Goal: Transaction & Acquisition: Purchase product/service

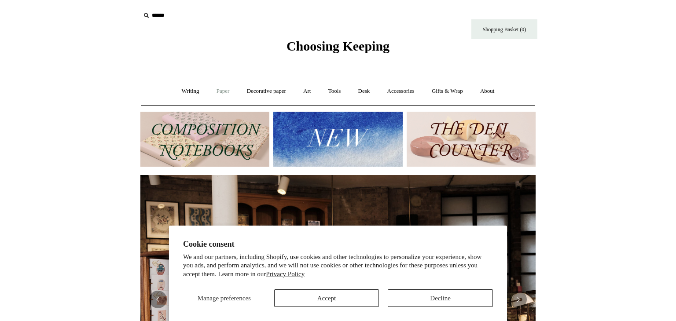
click at [220, 91] on link "Paper +" at bounding box center [223, 91] width 29 height 23
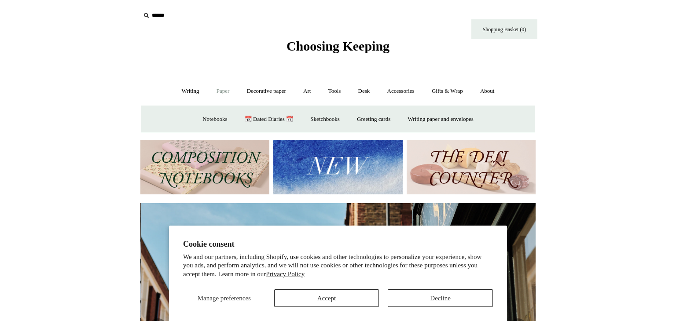
scroll to position [0, 395]
click at [186, 92] on link "Writing +" at bounding box center [190, 91] width 33 height 23
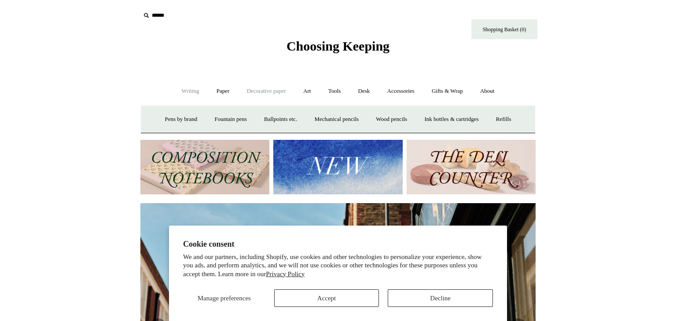
click at [248, 88] on link "Decorative paper +" at bounding box center [266, 91] width 55 height 23
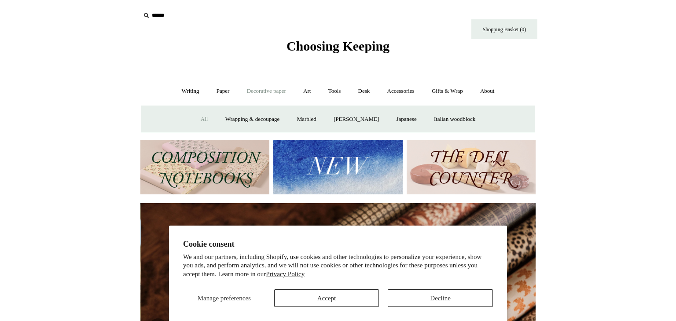
scroll to position [0, 790]
click at [198, 118] on link "All" at bounding box center [204, 119] width 23 height 23
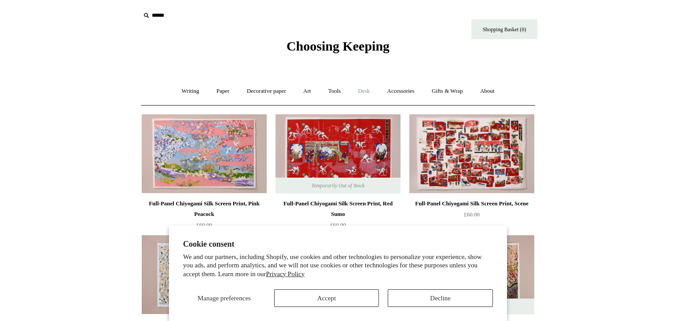
click at [360, 92] on link "Desk +" at bounding box center [364, 91] width 28 height 23
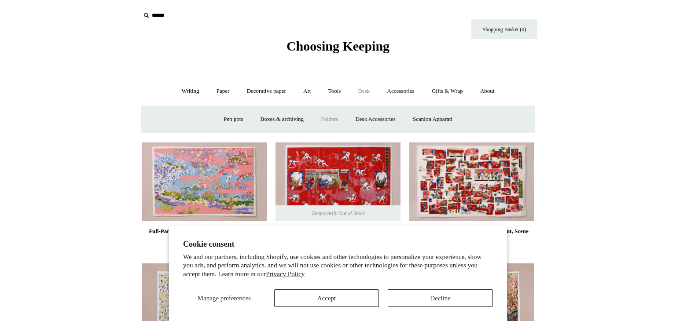
click at [328, 117] on link "Folders" at bounding box center [329, 119] width 33 height 23
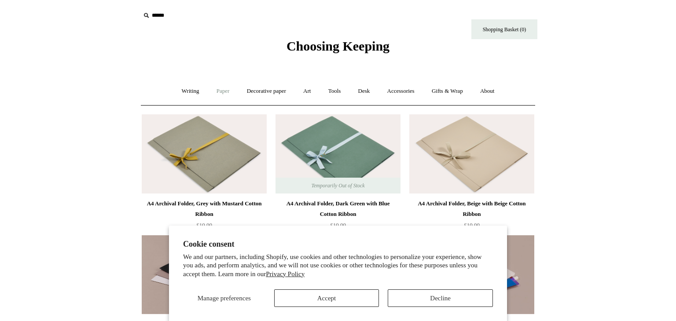
click at [213, 89] on link "Paper +" at bounding box center [223, 91] width 29 height 23
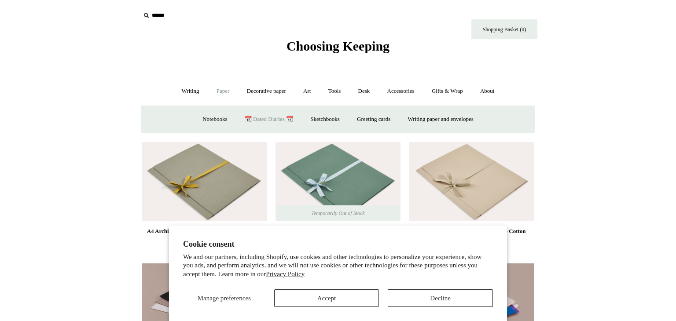
click at [256, 118] on link "📆 Dated Diaries 📆" at bounding box center [269, 119] width 64 height 23
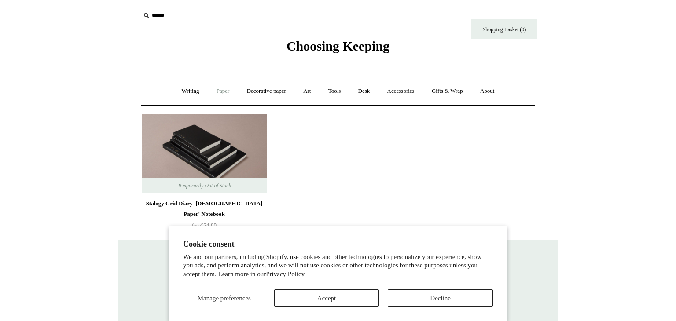
click at [227, 92] on link "Paper +" at bounding box center [223, 91] width 29 height 23
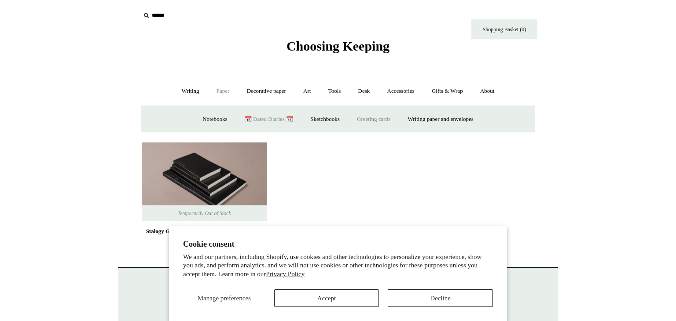
click at [375, 120] on link "Greeting cards +" at bounding box center [373, 119] width 49 height 23
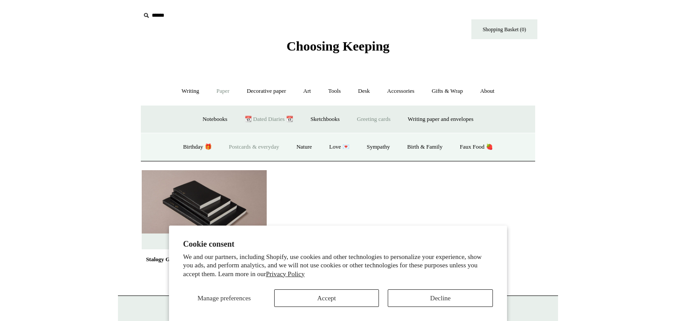
click at [234, 144] on link "Postcards & everyday" at bounding box center [254, 147] width 66 height 23
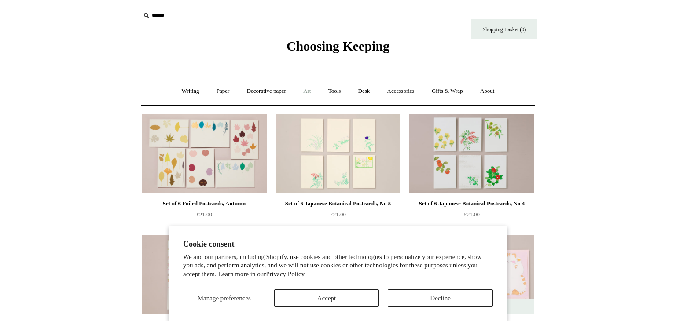
click at [307, 87] on link "Art +" at bounding box center [306, 91] width 23 height 23
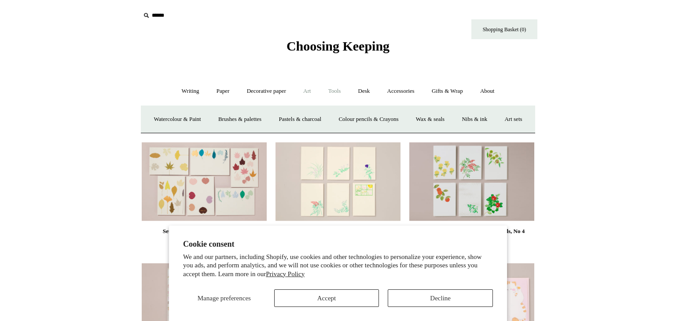
click at [340, 91] on link "Tools +" at bounding box center [334, 91] width 29 height 23
click at [363, 92] on link "Desk +" at bounding box center [364, 91] width 28 height 23
click at [394, 90] on link "Accessories +" at bounding box center [400, 91] width 43 height 23
click at [376, 118] on link "Ceramics +" at bounding box center [370, 119] width 37 height 23
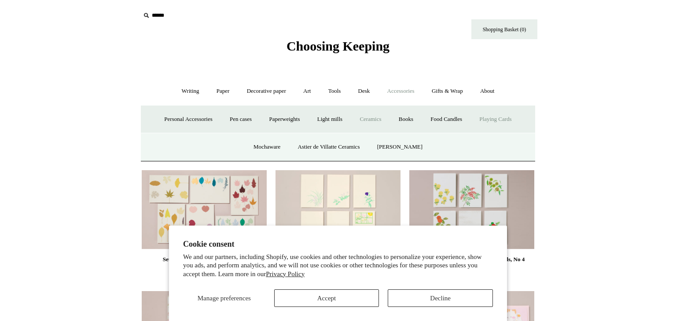
click at [501, 117] on link "Playing Cards" at bounding box center [495, 119] width 48 height 23
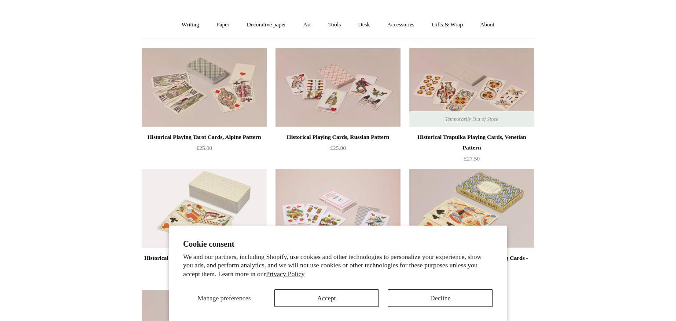
scroll to position [67, 0]
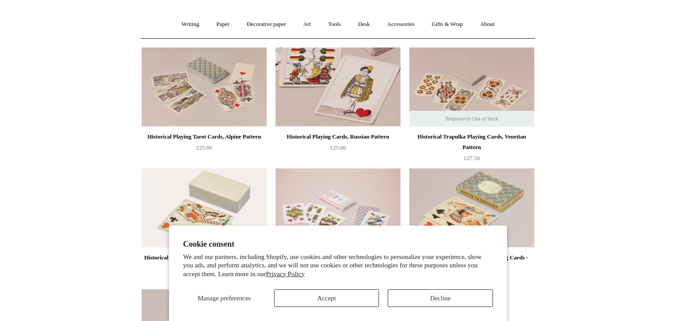
click at [338, 97] on img at bounding box center [337, 87] width 125 height 79
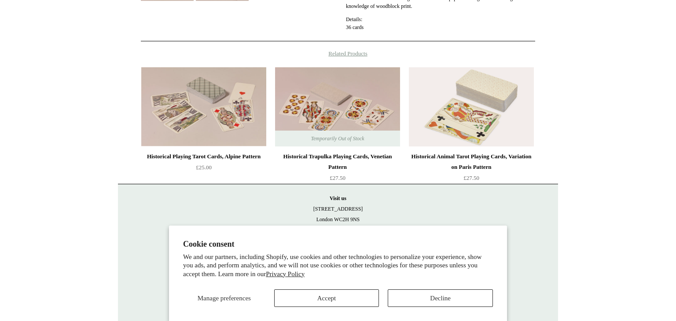
scroll to position [162, 0]
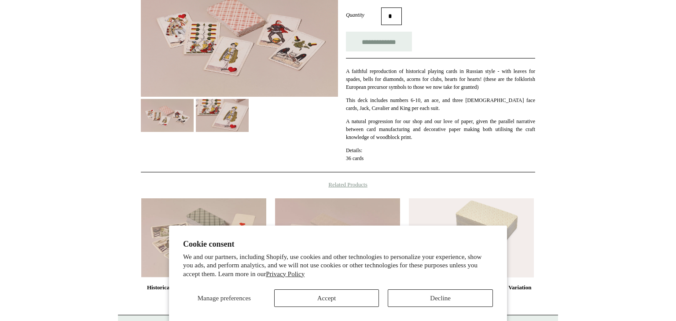
click at [192, 104] on img at bounding box center [167, 115] width 53 height 33
click at [241, 22] on img at bounding box center [239, 35] width 197 height 124
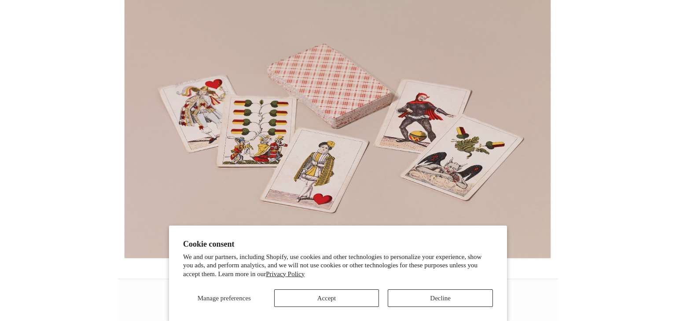
scroll to position [202, 0]
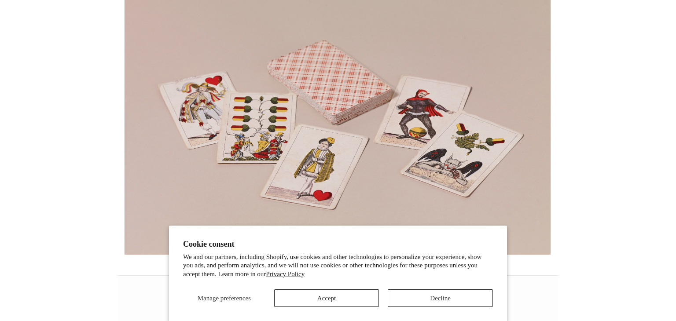
click at [567, 85] on div at bounding box center [338, 105] width 676 height 614
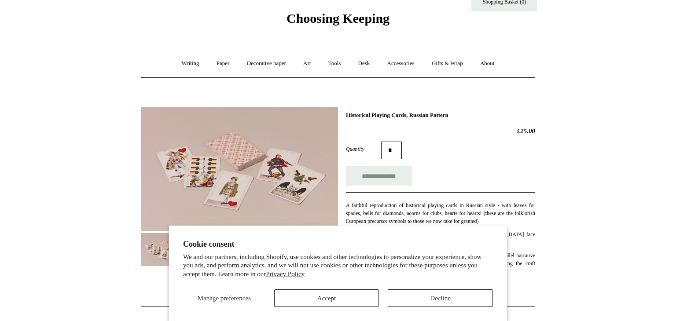
scroll to position [152, 0]
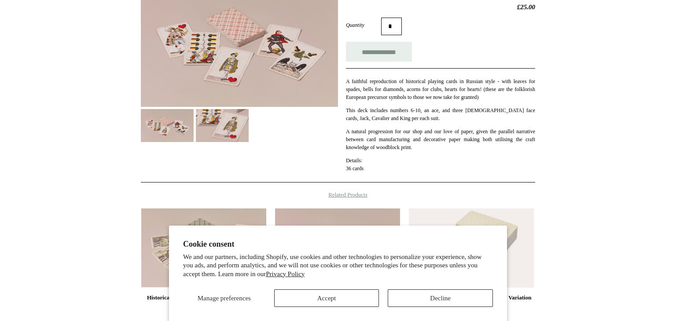
click at [238, 122] on img at bounding box center [222, 125] width 53 height 33
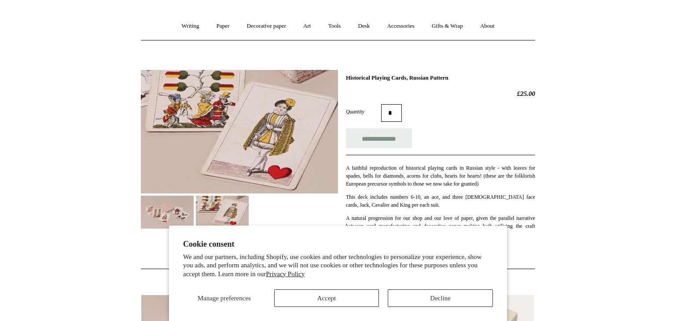
scroll to position [64, 0]
